Goal: Task Accomplishment & Management: Use online tool/utility

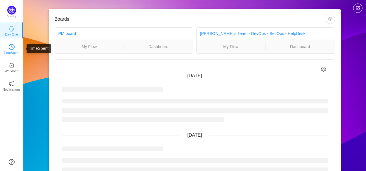
click at [11, 48] on icon "icon: clock-circle" at bounding box center [12, 47] width 6 height 6
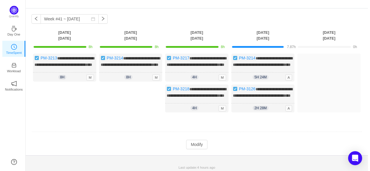
scroll to position [27, 0]
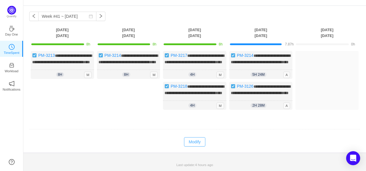
click at [190, 145] on button "Modify" at bounding box center [194, 142] width 21 height 9
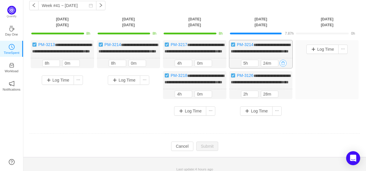
click at [283, 67] on button "button" at bounding box center [283, 63] width 7 height 7
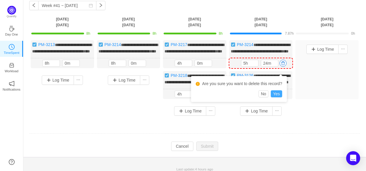
click at [275, 97] on button "Yes" at bounding box center [276, 94] width 11 height 7
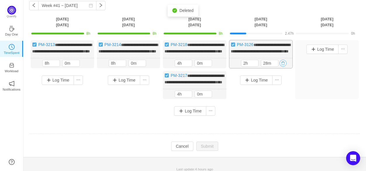
click at [284, 67] on button "button" at bounding box center [283, 63] width 7 height 7
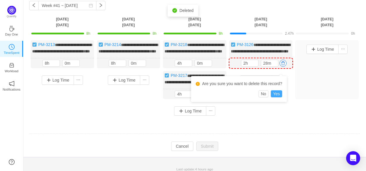
click at [277, 93] on button "Yes" at bounding box center [276, 94] width 11 height 7
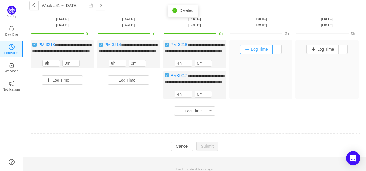
click at [256, 50] on button "Log Time" at bounding box center [256, 49] width 32 height 9
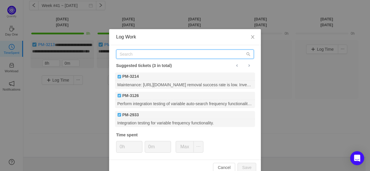
click at [170, 56] on input "text" at bounding box center [185, 54] width 138 height 9
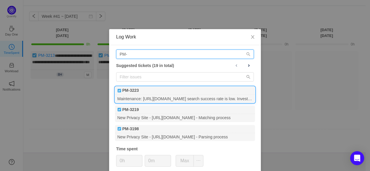
type input "PM-"
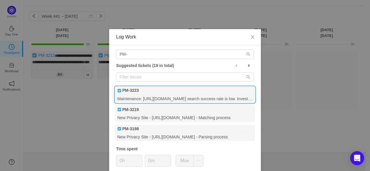
click at [176, 95] on div "Maintenance: [URL][DOMAIN_NAME] search success rate is low. Investigate & fix." at bounding box center [185, 99] width 140 height 8
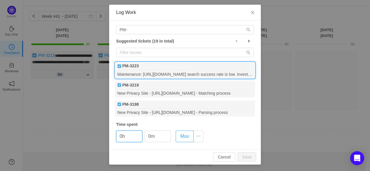
click at [183, 139] on button "Max" at bounding box center [185, 137] width 18 height 12
click at [251, 157] on button "Save" at bounding box center [247, 157] width 19 height 9
type input "0h"
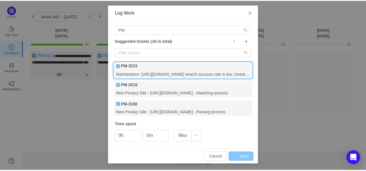
scroll to position [0, 0]
